Goal: Task Accomplishment & Management: Manage account settings

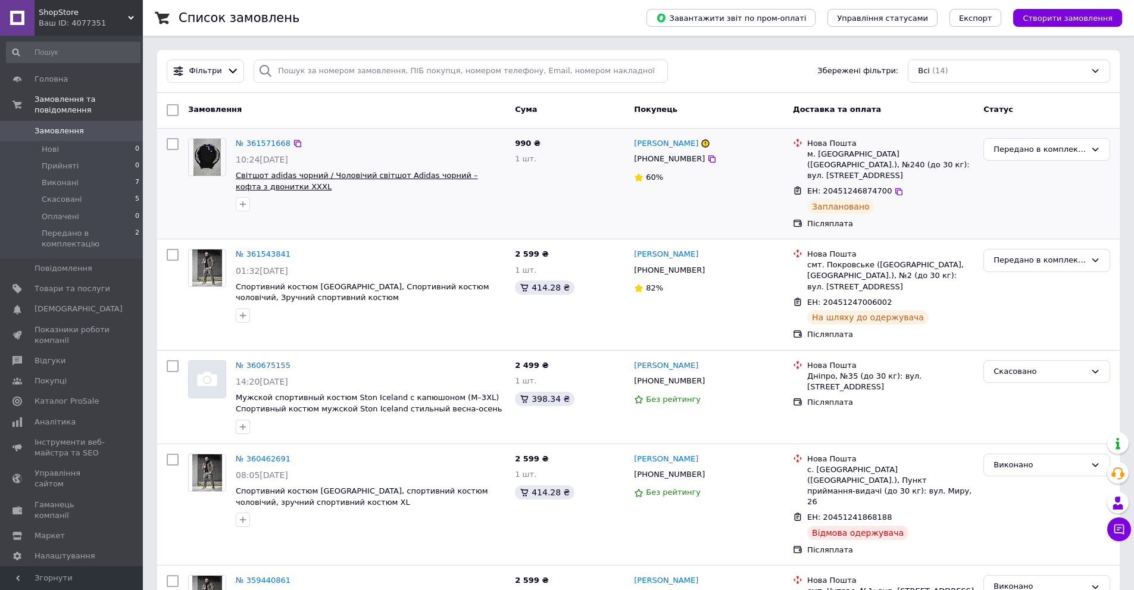
click at [259, 176] on span "Світшот adidas чорний / Чоловічий світшот Adidas чорний – кофта з двонитки XXXL" at bounding box center [357, 181] width 242 height 20
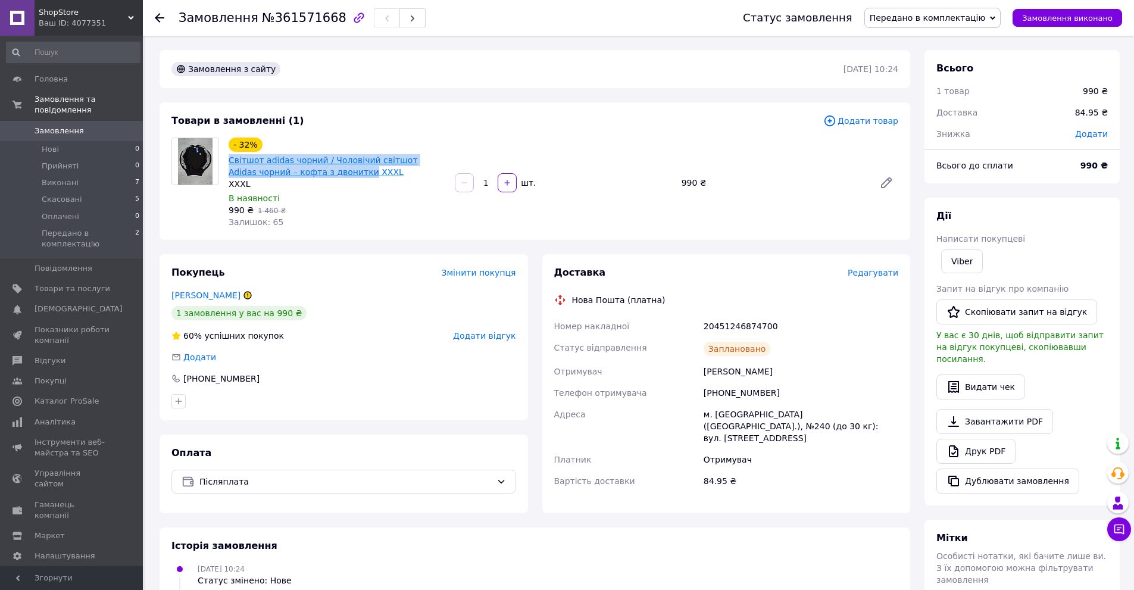
drag, startPoint x: 224, startPoint y: 158, endPoint x: 334, endPoint y: 177, distance: 111.6
click at [334, 177] on div "- 32% Світшот adidas чорний / Чоловічий світшот Adidas чорний – кофта з двонитк…" at bounding box center [337, 182] width 226 height 95
copy link "Світшот adidas чорний / Чоловічий світшот Adidas чорний – кофта з двонитки"
click at [93, 283] on span "Товари та послуги" at bounding box center [73, 288] width 76 height 11
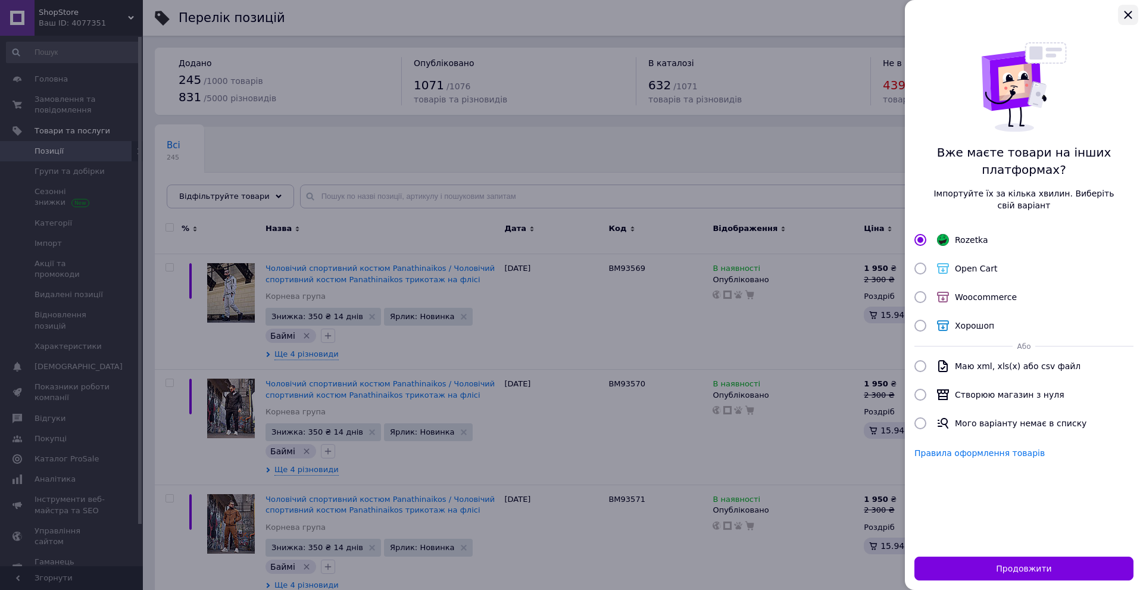
click at [1124, 16] on icon "Закрыть" at bounding box center [1128, 15] width 14 height 14
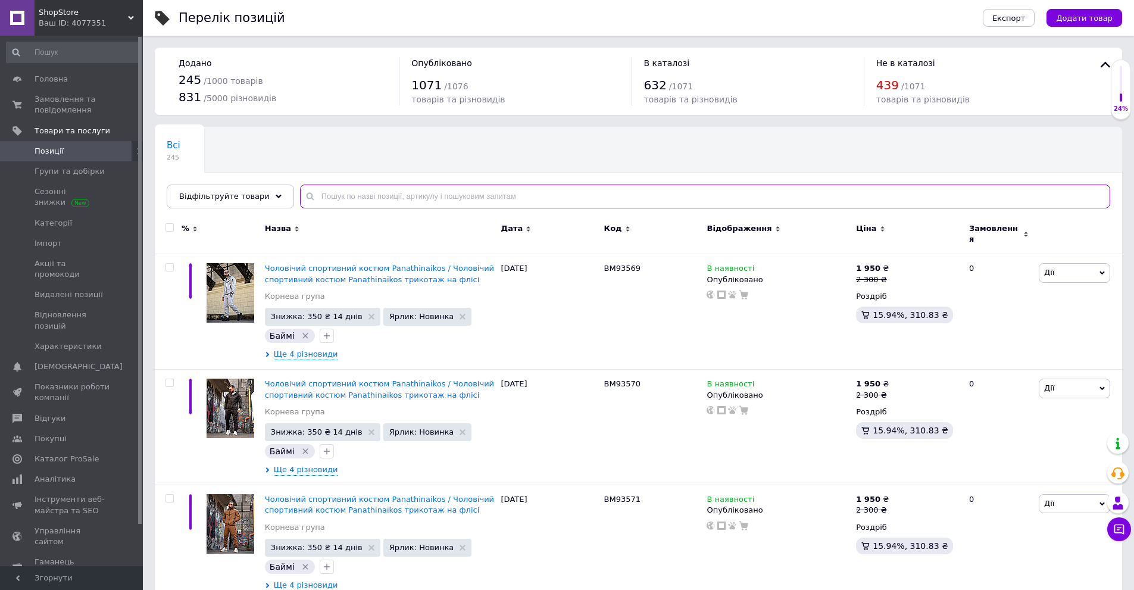
click at [504, 190] on input "text" at bounding box center [705, 197] width 810 height 24
paste input "Світшот adidas чорний / Чоловічий світшот Adidas чорний – кофта з двонитки"
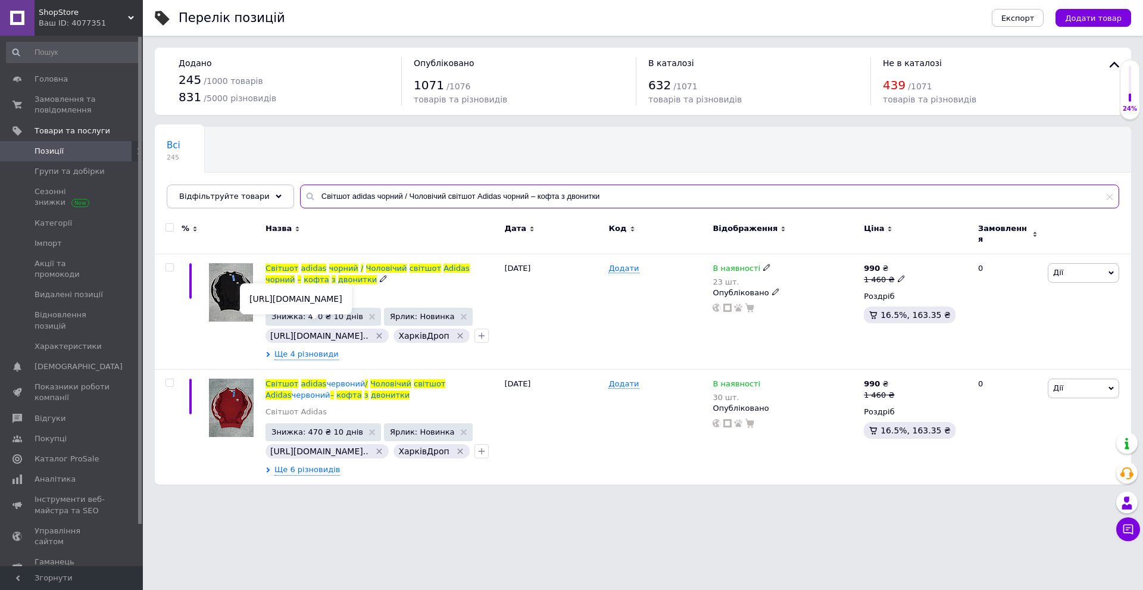
type input "Світшот adidas чорний / Чоловічий світшот Adidas чорний – кофта з двонитки"
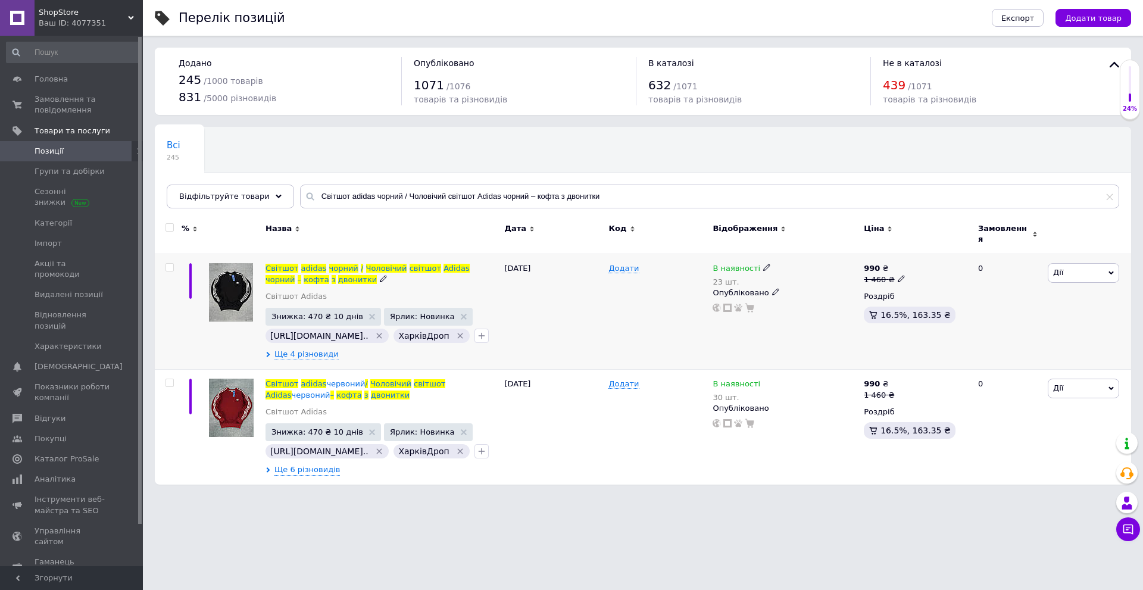
drag, startPoint x: 250, startPoint y: 299, endPoint x: 348, endPoint y: 285, distance: 99.2
click at [364, 283] on div "Світшот adidas чорний / Чоловічий світшот Adidas чорний – кофта з двонитки Світ…" at bounding box center [381, 285] width 233 height 45
click at [319, 331] on span "https://mydrop.co..." at bounding box center [319, 336] width 98 height 10
click at [318, 331] on span "https://mydrop.co..." at bounding box center [319, 336] width 98 height 10
drag, startPoint x: 248, startPoint y: 298, endPoint x: 421, endPoint y: 299, distance: 172.6
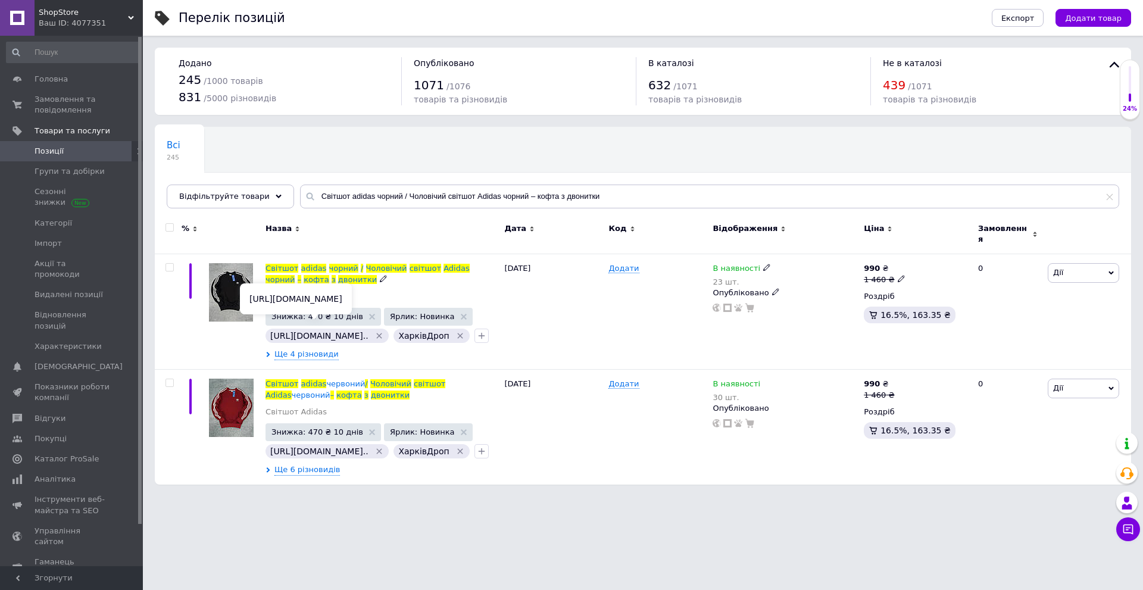
click at [352, 299] on div "https://mydrop.com.ua/kharkiv_drop/p/695306" at bounding box center [296, 298] width 112 height 31
copy div "https://mydrop.com.ua/kharkiv_drop/p/695306"
click at [64, 157] on link "Позиції" at bounding box center [73, 151] width 146 height 20
click at [57, 381] on span "Показники роботи компанії" at bounding box center [73, 391] width 76 height 21
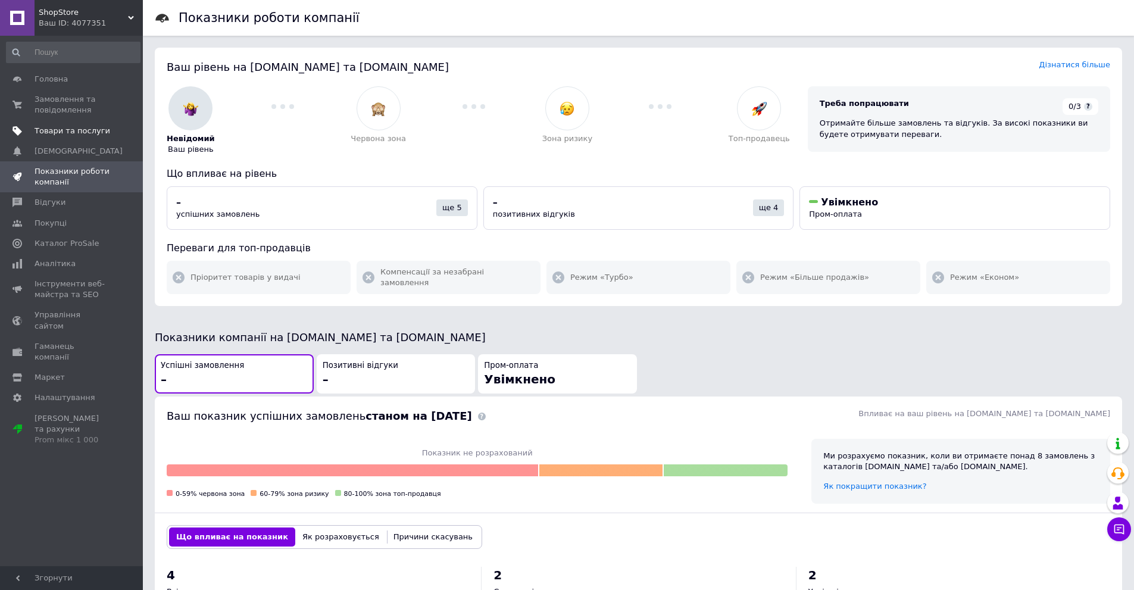
click at [67, 127] on span "Товари та послуги" at bounding box center [73, 131] width 76 height 11
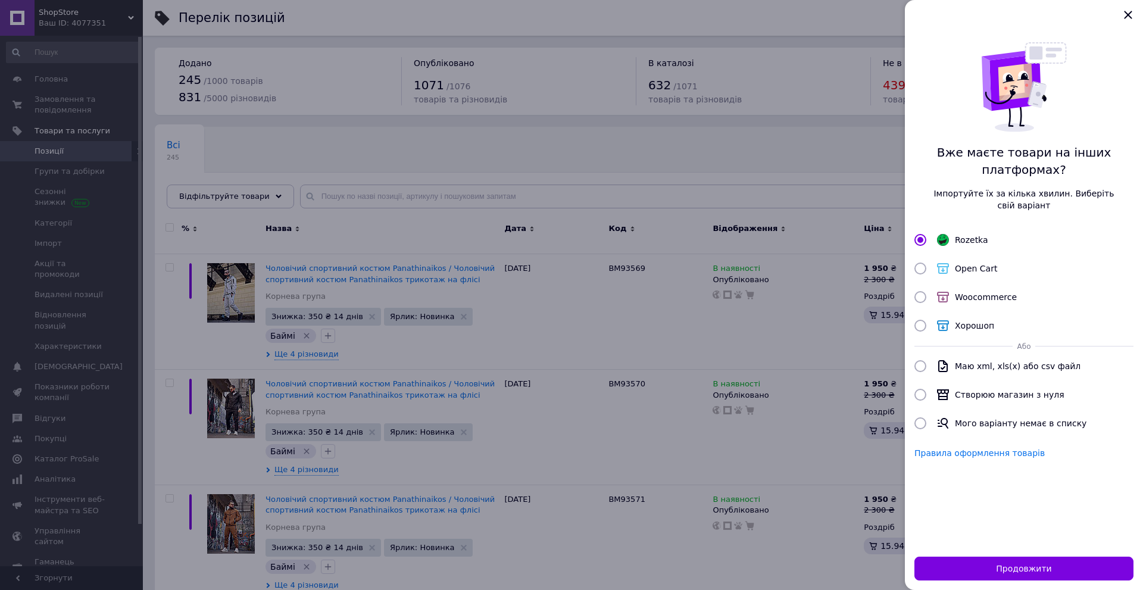
click at [1005, 550] on div "Продовжити" at bounding box center [1024, 568] width 238 height 43
click at [1009, 558] on button "Продовжити" at bounding box center [1023, 568] width 219 height 24
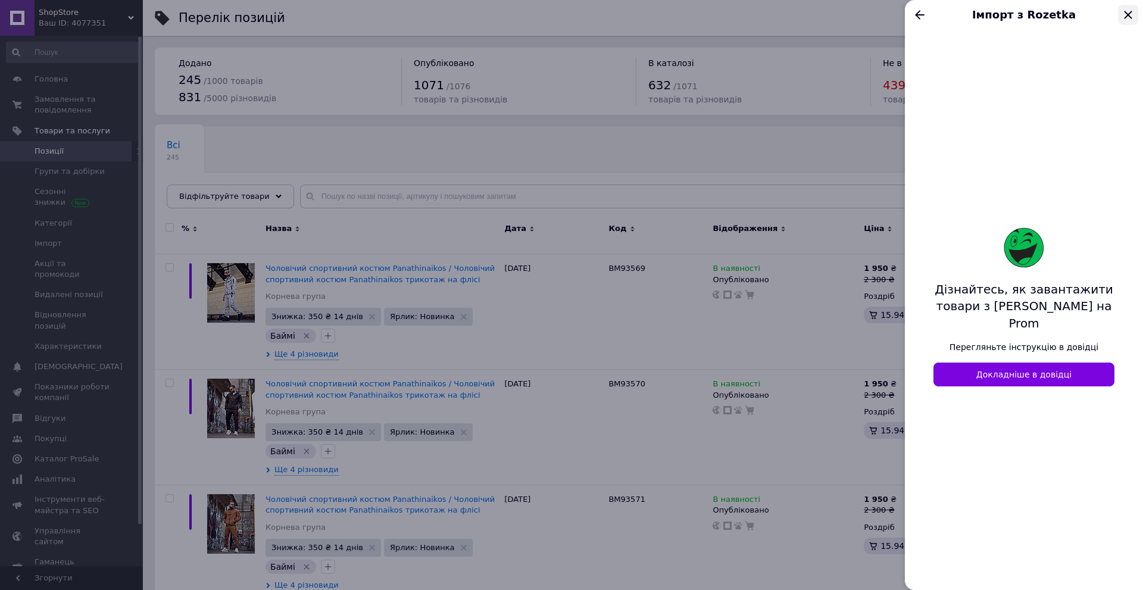
click at [1124, 14] on icon "Закрыть" at bounding box center [1128, 15] width 14 height 14
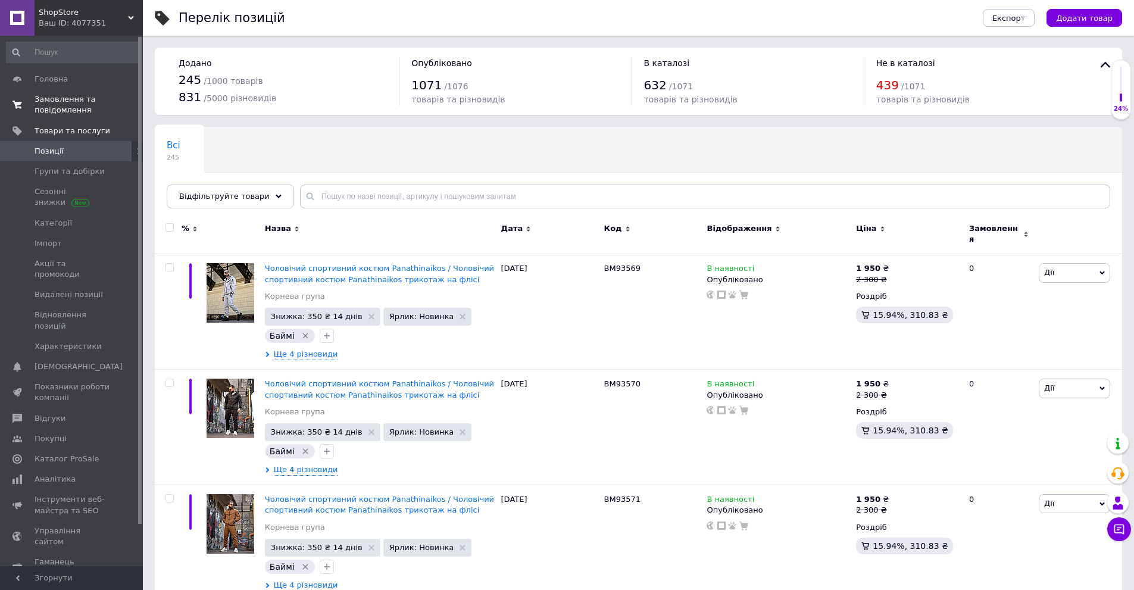
click at [70, 103] on span "Замовлення та повідомлення" at bounding box center [73, 104] width 76 height 21
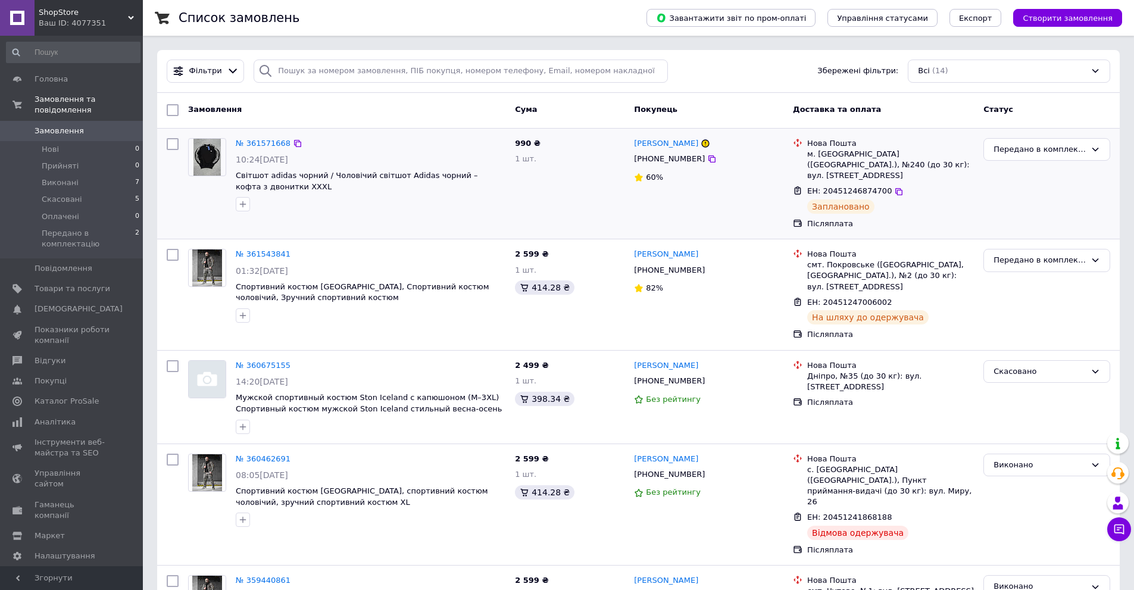
click at [742, 196] on div "Зоряна Пряхіна +380509757512 60%" at bounding box center [708, 183] width 159 height 101
